Goal: Information Seeking & Learning: Learn about a topic

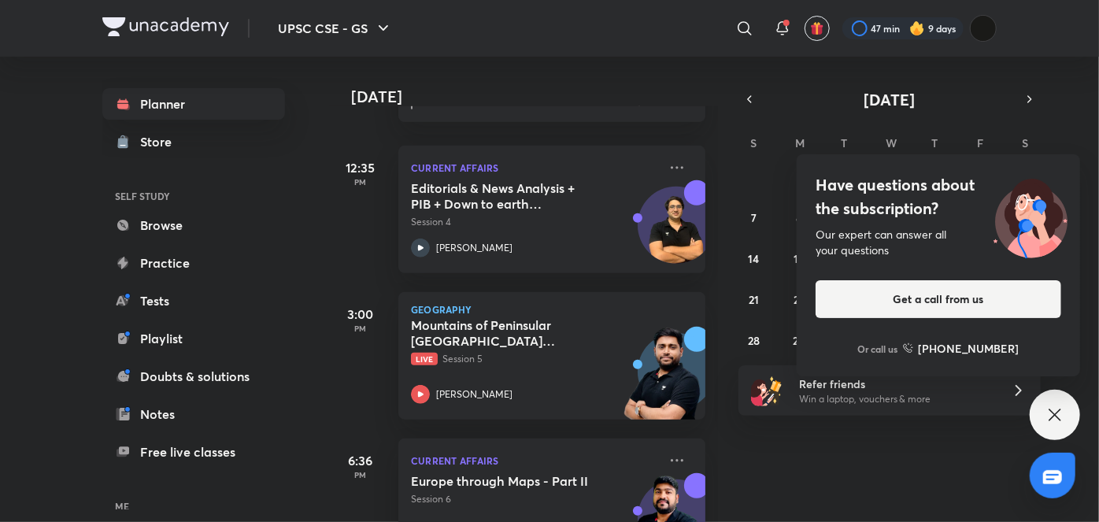
scroll to position [538, 0]
click at [573, 370] on div "Mountains of Peninsular [GEOGRAPHIC_DATA] through Maps Live Session 5 [PERSON_N…" at bounding box center [534, 359] width 247 height 87
